Goal: Task Accomplishment & Management: Complete application form

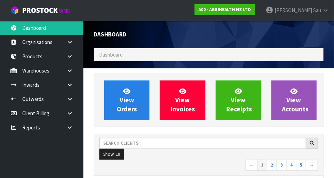
scroll to position [548, 240]
click at [71, 71] on icon at bounding box center [69, 70] width 7 height 5
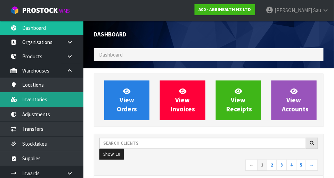
click at [32, 103] on link "Inventories" at bounding box center [41, 99] width 83 height 14
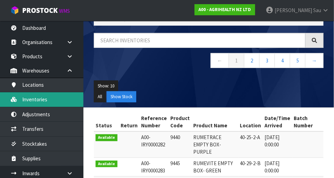
scroll to position [25, 0]
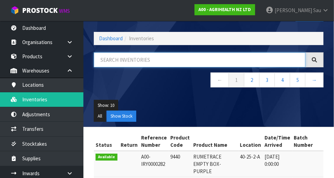
click at [177, 60] on input "text" at bounding box center [200, 59] width 212 height 15
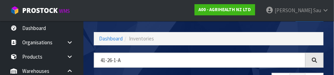
click at [161, 7] on nav "Toggle navigation ProStock WMS A00 - AGRIHEALTH NZ LTD [PERSON_NAME] Logout" at bounding box center [167, 10] width 334 height 21
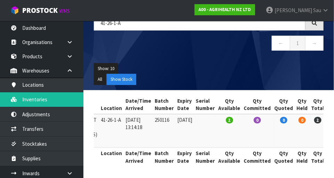
scroll to position [0, 0]
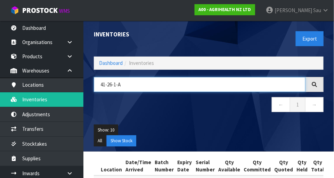
click at [204, 87] on input "41-26-1-A" at bounding box center [200, 84] width 212 height 15
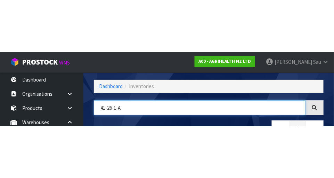
scroll to position [47, 0]
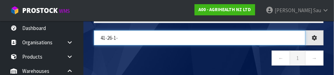
type input "41-26-1-"
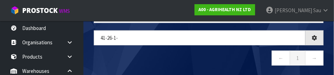
click at [209, 55] on nav "← 1 →" at bounding box center [209, 58] width 230 height 17
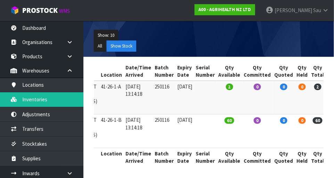
scroll to position [95, 0]
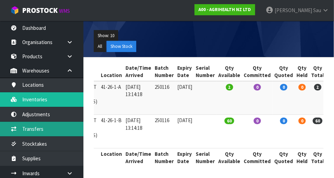
click at [40, 130] on link "Transfers" at bounding box center [41, 129] width 83 height 14
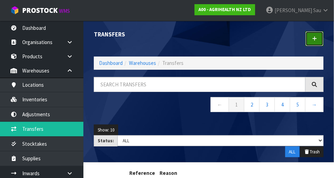
click at [209, 40] on icon at bounding box center [314, 38] width 5 height 5
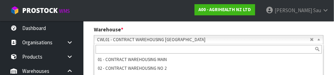
scroll to position [151, 0]
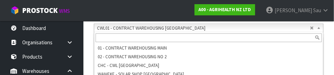
click at [209, 36] on section "1 Transfer Pick 2 Transfer Putaway AGRIHEALTH NZ LTD Reason Transferred * Space…" at bounding box center [208, 46] width 251 height 266
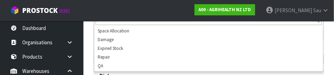
scroll to position [111, 0]
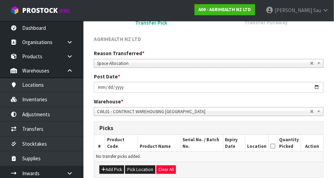
scroll to position [72, 0]
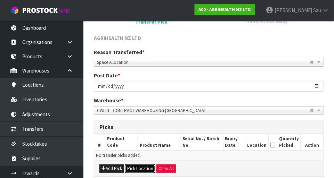
click at [143, 170] on button "Pick Location" at bounding box center [140, 169] width 30 height 8
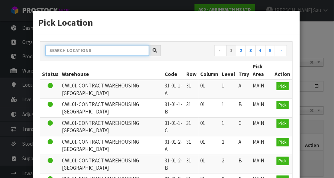
click at [125, 49] on input "text" at bounding box center [98, 50] width 104 height 11
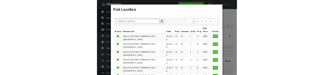
scroll to position [69, 0]
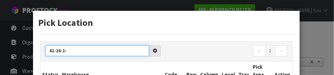
type input "41-26-1-"
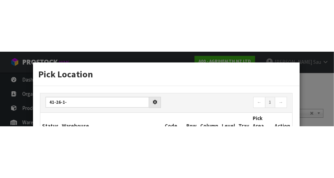
scroll to position [72, 0]
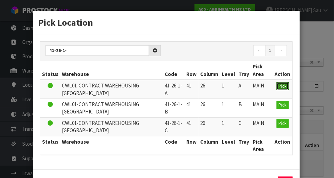
click at [209, 86] on span "Pick" at bounding box center [283, 86] width 8 height 6
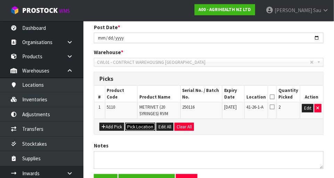
scroll to position [118, 0]
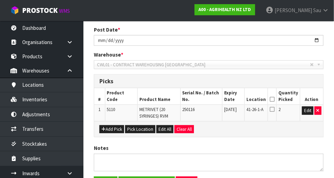
click at [209, 108] on icon at bounding box center [272, 110] width 5 height 6
click at [0, 0] on input "checkbox" at bounding box center [0, 0] width 0 height 0
click at [209, 109] on icon at bounding box center [272, 110] width 5 height 6
click at [0, 0] on input "checkbox" at bounding box center [0, 0] width 0 height 0
click at [209, 100] on icon at bounding box center [272, 99] width 5 height 0
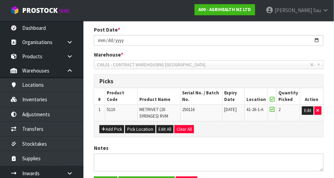
scroll to position [121, 0]
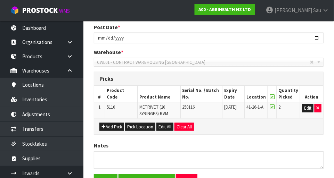
click at [209, 107] on icon at bounding box center [272, 107] width 5 height 6
click at [0, 0] on input "checkbox" at bounding box center [0, 0] width 0 height 0
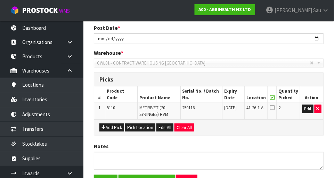
click at [209, 98] on icon at bounding box center [272, 98] width 5 height 0
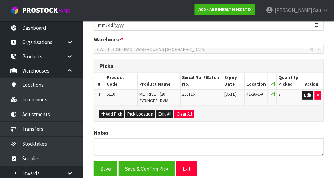
scroll to position [161, 0]
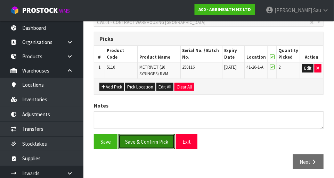
click at [151, 141] on button "Save & Confirm Pick" at bounding box center [146, 141] width 56 height 15
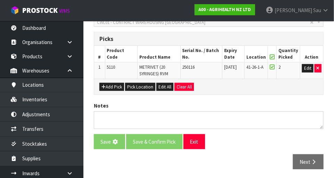
scroll to position [0, 0]
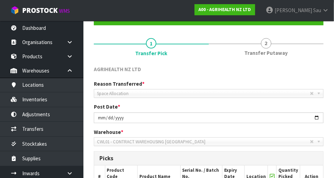
scroll to position [171, 0]
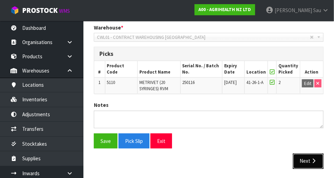
click at [209, 163] on button "Next" at bounding box center [308, 161] width 31 height 15
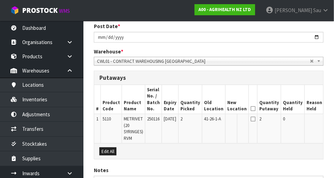
scroll to position [0, 16]
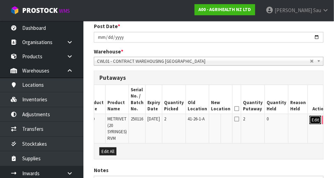
click at [209, 122] on button "Edit" at bounding box center [315, 120] width 11 height 8
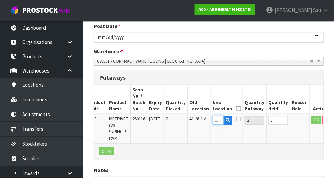
click at [209, 122] on input "text" at bounding box center [218, 120] width 11 height 9
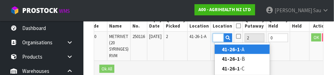
scroll to position [0, 10]
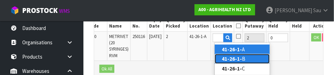
click at [209, 60] on link "41-26-1- B" at bounding box center [242, 58] width 55 height 9
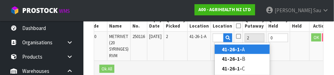
type input "41-26-1-B"
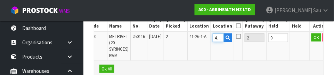
scroll to position [226, 0]
click at [209, 39] on button "OK" at bounding box center [316, 37] width 10 height 8
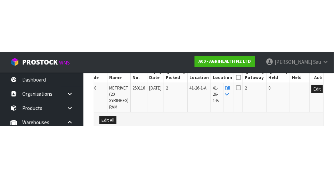
scroll to position [212, 0]
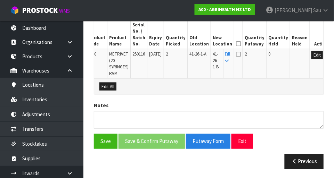
click at [209, 60] on icon at bounding box center [227, 61] width 4 height 5
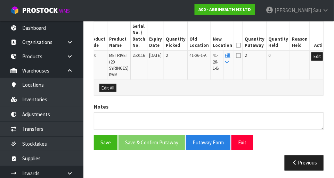
scroll to position [210, 0]
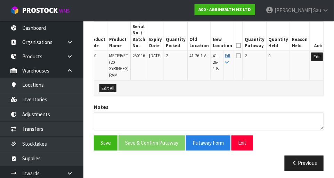
click at [209, 46] on icon at bounding box center [238, 46] width 5 height 0
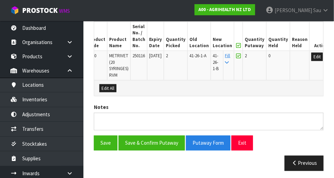
click at [209, 46] on icon at bounding box center [238, 46] width 5 height 0
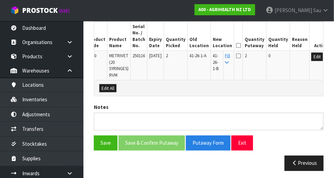
click at [209, 46] on icon at bounding box center [238, 46] width 5 height 0
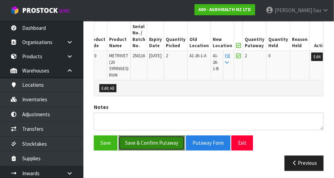
click at [168, 148] on button "Save & Confirm Putaway" at bounding box center [151, 143] width 66 height 15
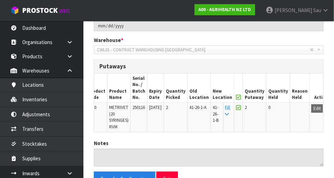
scroll to position [0, 0]
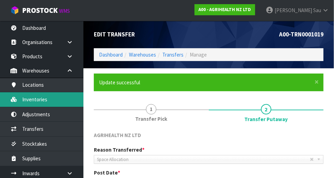
click at [38, 102] on link "Inventories" at bounding box center [41, 99] width 83 height 14
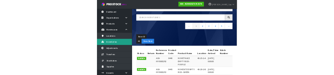
scroll to position [43, 0]
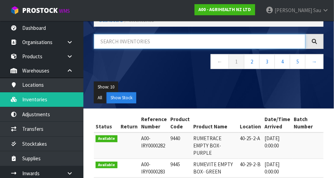
click at [209, 43] on input "text" at bounding box center [200, 41] width 212 height 15
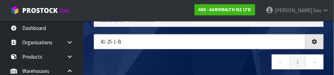
click at [189, 58] on nav "← 1 →" at bounding box center [209, 62] width 230 height 17
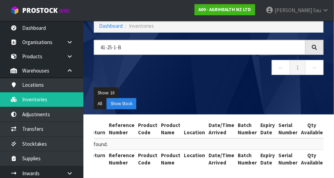
scroll to position [0, 0]
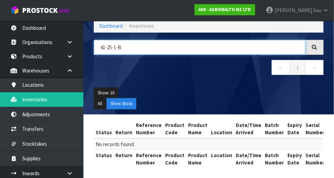
click at [166, 49] on input "41-25-1-B" at bounding box center [200, 47] width 212 height 15
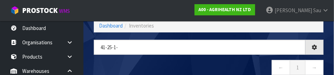
click at [209, 62] on nav "← 1 →" at bounding box center [209, 68] width 230 height 17
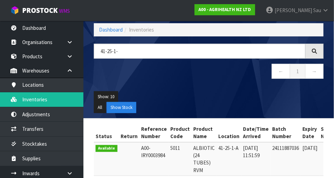
scroll to position [26, 0]
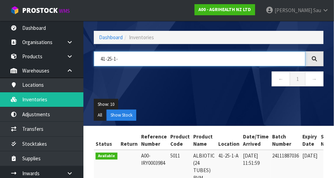
click at [113, 60] on input "41-25-1-" at bounding box center [200, 58] width 212 height 15
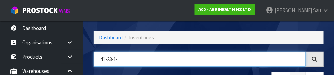
click at [133, 60] on input "41-23-1-" at bounding box center [200, 58] width 212 height 15
type input "41-23-1-"
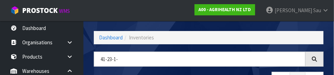
click at [207, 24] on div "Inventories Export" at bounding box center [209, 13] width 240 height 36
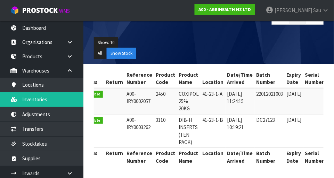
scroll to position [0, 8]
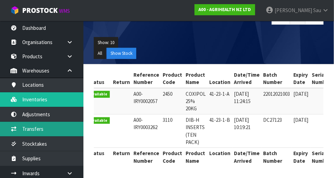
click at [58, 126] on link "Transfers" at bounding box center [41, 129] width 83 height 14
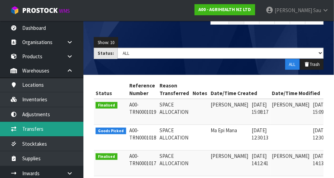
scroll to position [0, 6]
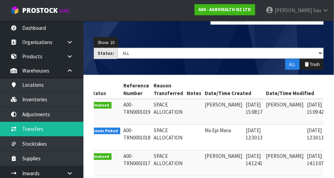
click at [209, 130] on icon at bounding box center [335, 132] width 5 height 5
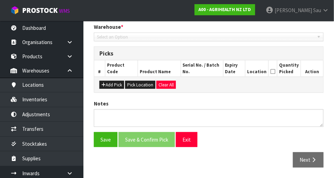
type input "2025-08-13"
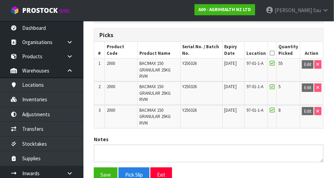
scroll to position [198, 0]
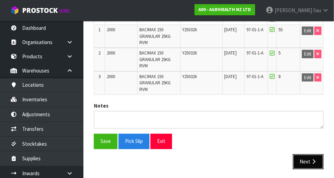
click at [209, 164] on button "Next" at bounding box center [308, 162] width 31 height 15
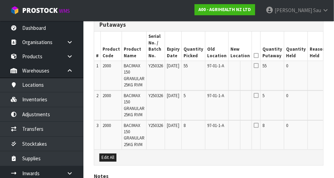
scroll to position [0, 19]
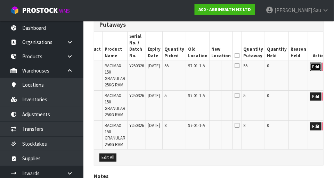
click at [209, 68] on button "Edit" at bounding box center [315, 67] width 11 height 8
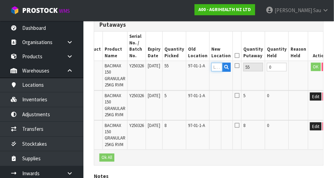
click at [209, 67] on input "text" at bounding box center [216, 67] width 11 height 9
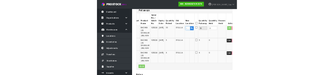
scroll to position [171, 0]
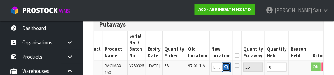
click at [209, 70] on button "button" at bounding box center [226, 67] width 9 height 9
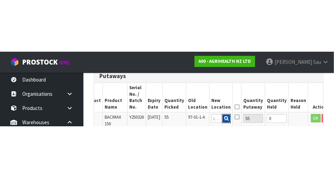
scroll to position [175, 0]
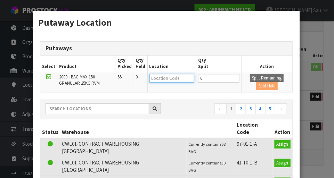
click at [166, 77] on input "text" at bounding box center [171, 78] width 45 height 9
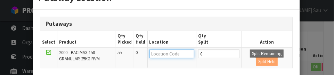
scroll to position [40, 0]
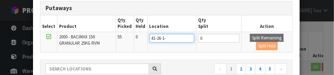
type input "41-26-1-a"
type input "41-26-1-A"
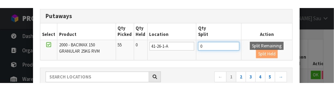
scroll to position [172, 0]
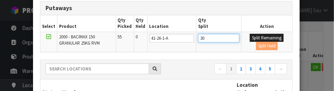
type input "30"
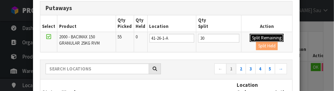
click at [209, 36] on button "Split Remaining" at bounding box center [267, 38] width 34 height 8
type input "30"
type input "0"
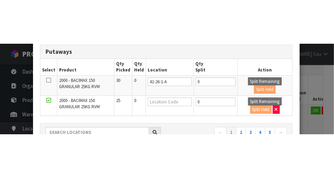
scroll to position [175, 0]
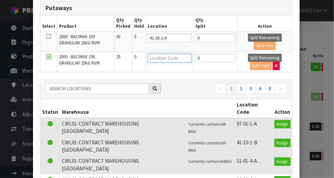
click at [162, 59] on input "text" at bounding box center [170, 58] width 44 height 9
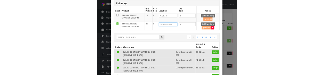
scroll to position [171, 0]
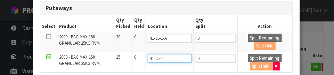
type input "41-25-1-b"
type input "41-25-1-B"
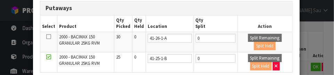
click at [209, 11] on div "Putaways" at bounding box center [166, 8] width 252 height 14
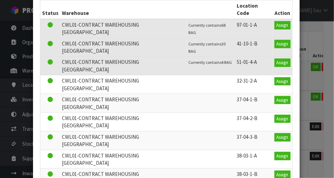
scroll to position [150, 0]
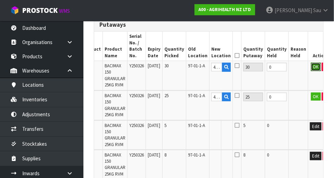
click at [209, 69] on button "OK" at bounding box center [316, 67] width 10 height 8
click at [209, 105] on td "OK" at bounding box center [319, 106] width 23 height 30
click at [209, 97] on button "OK" at bounding box center [316, 97] width 10 height 8
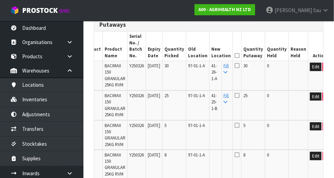
click at [209, 97] on link "Fill" at bounding box center [226, 99] width 5 height 12
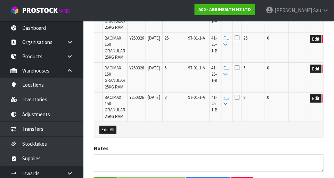
scroll to position [236, 0]
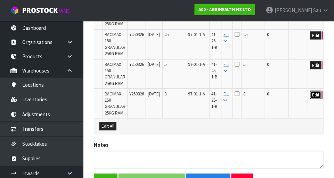
click at [209, 95] on button "Edit" at bounding box center [315, 95] width 11 height 8
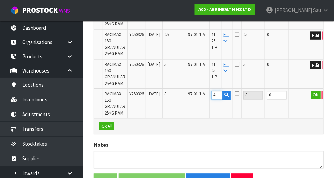
click at [209, 96] on input "41-25-1-B" at bounding box center [216, 95] width 11 height 9
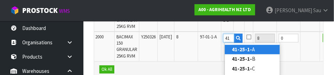
scroll to position [0, 0]
type input "4"
click at [209, 52] on link "41-30-2 -A" at bounding box center [252, 49] width 55 height 9
type input "41-30-2-A"
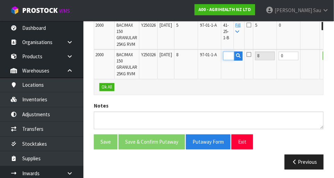
scroll to position [0, 0]
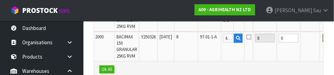
click at [209, 41] on button "OK" at bounding box center [328, 38] width 10 height 8
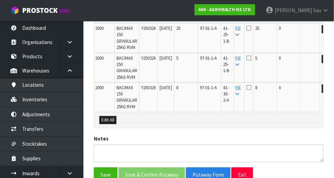
scroll to position [275, 0]
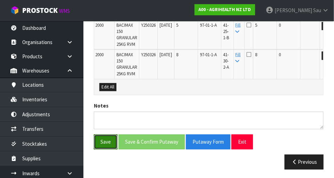
click at [104, 141] on button "Save" at bounding box center [106, 142] width 24 height 15
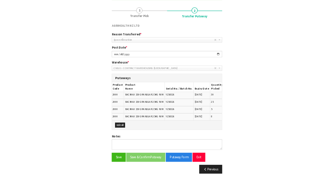
scroll to position [96, 0]
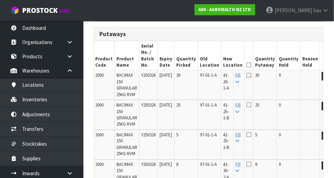
click at [209, 65] on icon at bounding box center [248, 65] width 5 height 0
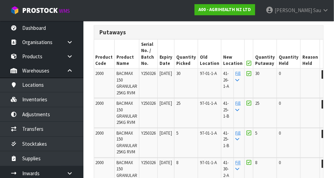
scroll to position [300, 0]
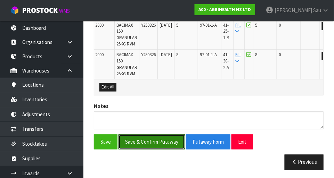
click at [157, 143] on button "Save & Confirm Putaway" at bounding box center [151, 142] width 66 height 15
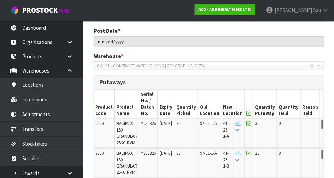
scroll to position [285, 0]
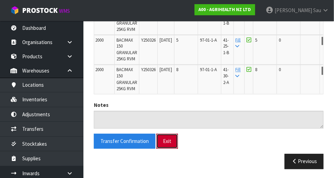
click at [174, 141] on button "Exit" at bounding box center [167, 141] width 22 height 15
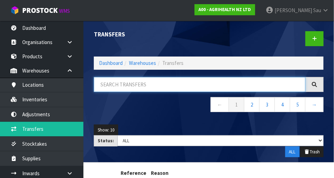
click at [209, 86] on input "text" at bounding box center [200, 84] width 212 height 15
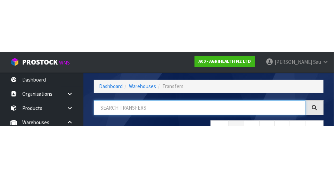
scroll to position [47, 0]
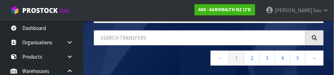
click at [181, 57] on nav "← 1 2 3 4 5 →" at bounding box center [209, 58] width 230 height 17
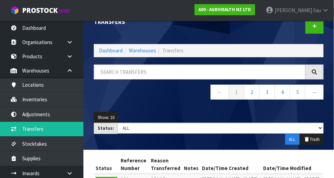
scroll to position [0, 0]
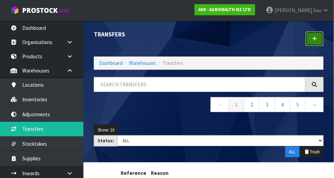
click at [209, 41] on link at bounding box center [314, 38] width 18 height 15
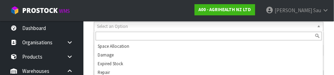
scroll to position [106, 0]
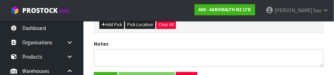
click at [209, 42] on div "Notes" at bounding box center [209, 53] width 240 height 27
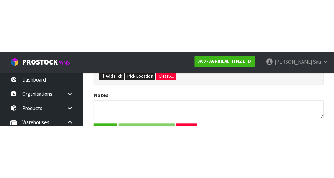
scroll to position [154, 0]
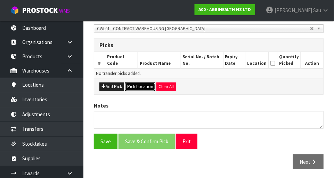
click at [137, 87] on button "Pick Location" at bounding box center [140, 87] width 30 height 8
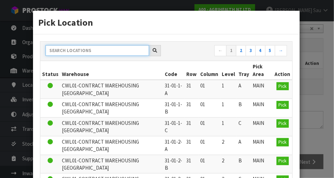
click at [117, 51] on input "text" at bounding box center [98, 50] width 104 height 11
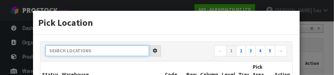
type input "3"
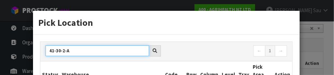
type input "41-30-2-A"
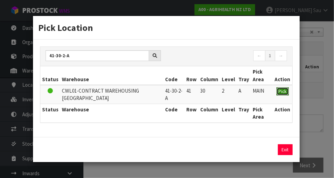
click at [209, 91] on span "Pick" at bounding box center [283, 92] width 8 height 6
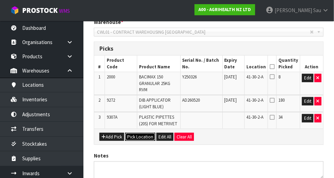
scroll to position [152, 0]
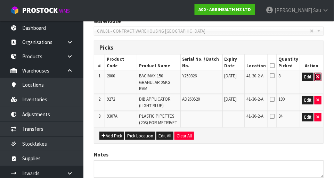
click at [209, 79] on button "button" at bounding box center [317, 77] width 7 height 8
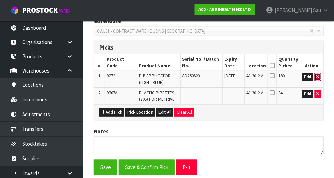
click at [209, 76] on icon "button" at bounding box center [318, 77] width 3 height 5
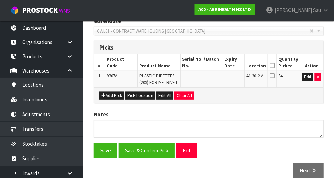
click at [209, 66] on icon at bounding box center [272, 66] width 5 height 0
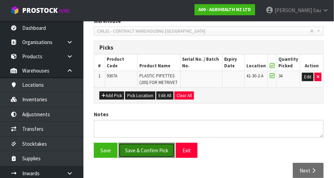
click at [143, 151] on button "Save & Confirm Pick" at bounding box center [146, 150] width 56 height 15
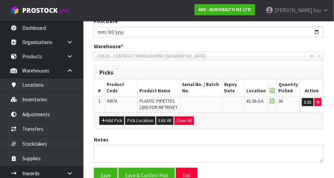
scroll to position [0, 0]
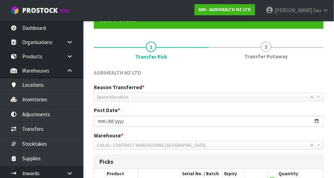
scroll to position [61, 0]
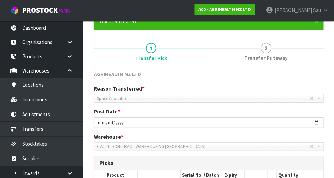
click at [209, 52] on span "2" at bounding box center [266, 48] width 10 height 10
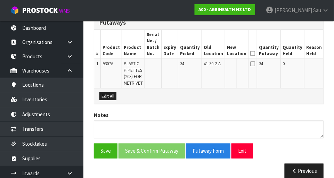
scroll to position [208, 0]
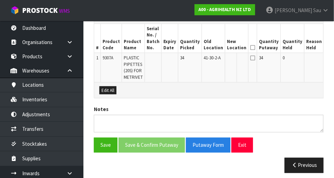
click at [209, 60] on button "Edit" at bounding box center [331, 59] width 11 height 8
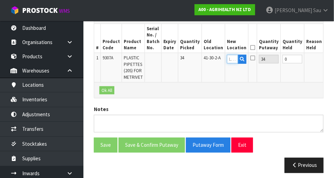
click at [209, 60] on input "text" at bounding box center [232, 59] width 11 height 9
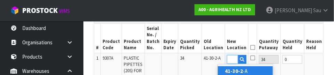
scroll to position [0, 10]
type input "41-30-2-C"
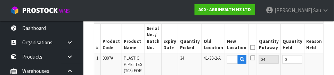
click at [209, 60] on button "OK" at bounding box center [331, 59] width 10 height 8
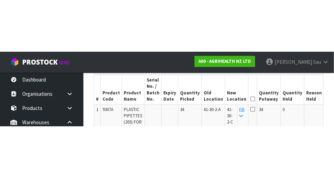
scroll to position [208, 0]
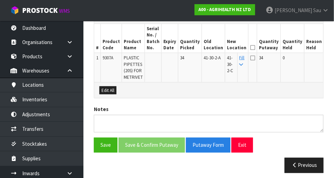
click at [209, 48] on icon at bounding box center [252, 48] width 5 height 0
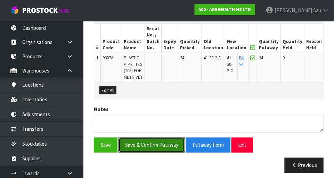
click at [153, 148] on button "Save & Confirm Putaway" at bounding box center [151, 145] width 66 height 15
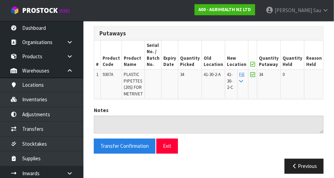
scroll to position [196, 0]
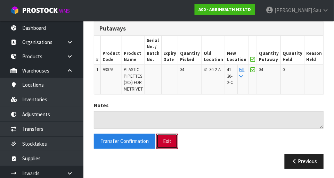
click at [174, 142] on button "Exit" at bounding box center [167, 141] width 22 height 15
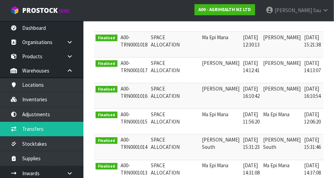
scroll to position [292, 0]
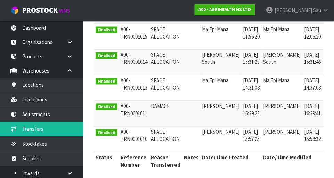
click at [209, 10] on link "John Sau" at bounding box center [297, 10] width 74 height 21
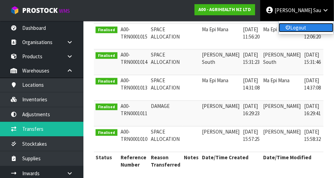
click at [209, 32] on link "Logout" at bounding box center [306, 27] width 55 height 9
